Goal: Find specific page/section: Find specific page/section

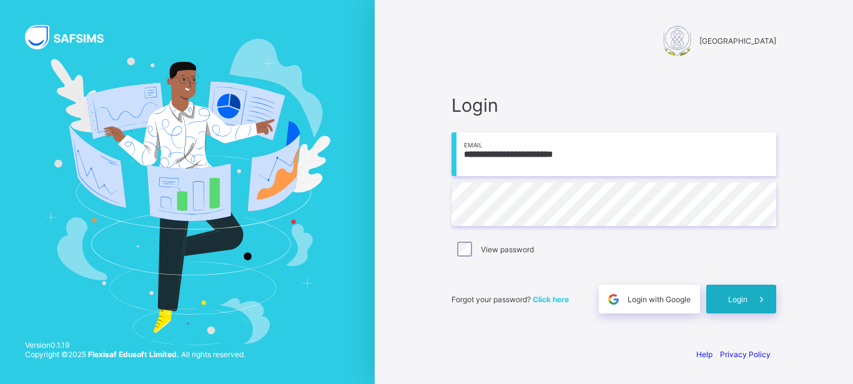
click at [742, 295] on span "Login" at bounding box center [737, 299] width 19 height 9
